Goal: Information Seeking & Learning: Check status

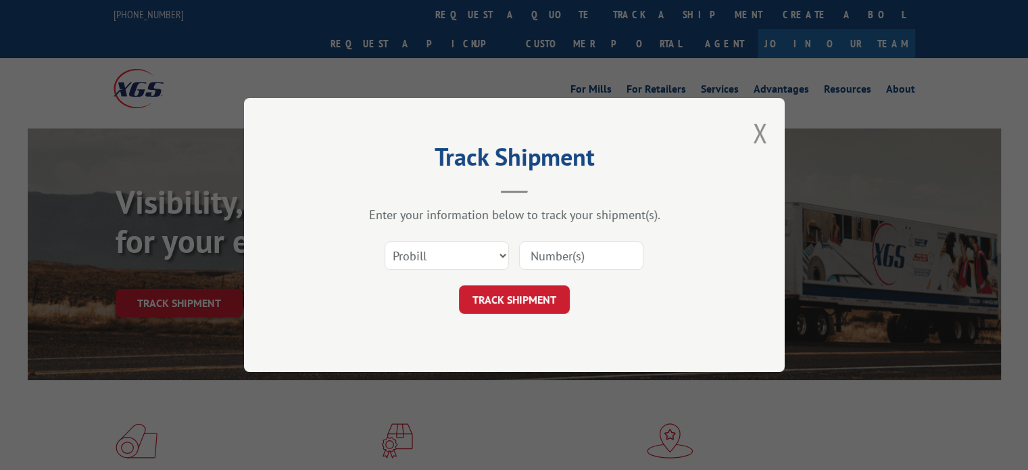
click at [551, 259] on input at bounding box center [581, 255] width 124 height 28
paste input "17664521"
type input "17664521"
click at [532, 289] on button "TRACK SHIPMENT" at bounding box center [514, 299] width 111 height 28
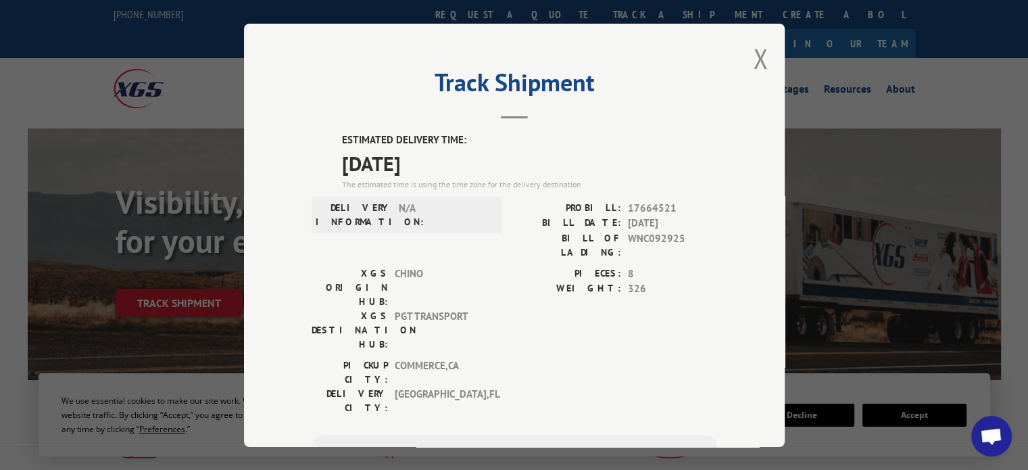
drag, startPoint x: 464, startPoint y: 159, endPoint x: 324, endPoint y: 130, distance: 143.5
click at [324, 130] on div "Track Shipment ESTIMATED DELIVERY TIME: [DATE] The estimated time is using the …" at bounding box center [514, 235] width 540 height 423
copy div "ESTIMATED DELIVERY TIME: [DATE]"
